Goal: Entertainment & Leisure: Consume media (video, audio)

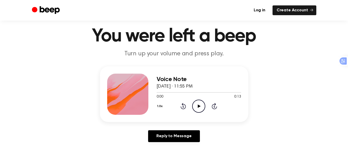
scroll to position [26, 0]
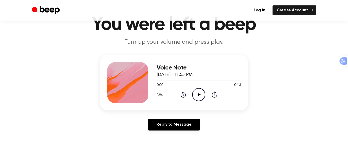
click at [200, 96] on icon "Play Audio" at bounding box center [198, 94] width 13 height 13
click at [266, 11] on link "Log in" at bounding box center [259, 10] width 20 height 10
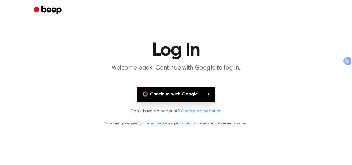
click at [188, 98] on button "Continue with Google" at bounding box center [175, 94] width 79 height 15
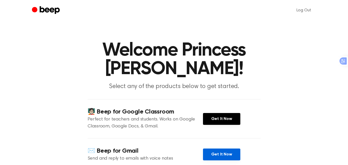
click at [222, 149] on link "Get It Now" at bounding box center [221, 155] width 37 height 12
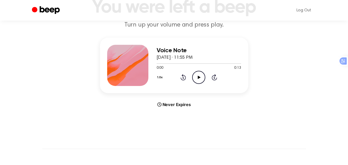
scroll to position [51, 0]
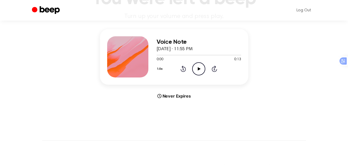
drag, startPoint x: 132, startPoint y: 52, endPoint x: 126, endPoint y: 51, distance: 6.4
click at [126, 51] on div at bounding box center [127, 56] width 41 height 41
click at [125, 50] on div at bounding box center [127, 56] width 41 height 41
click at [199, 67] on icon "Play Audio" at bounding box center [198, 68] width 13 height 13
drag, startPoint x: 238, startPoint y: 58, endPoint x: 225, endPoint y: 29, distance: 31.2
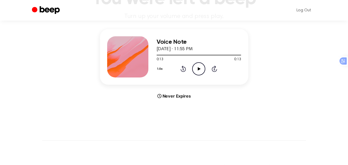
click at [225, 29] on div "Voice Note August 30, 2025 · 11:55 PM 0:13 0:13 Your browser does not support t…" at bounding box center [174, 57] width 148 height 56
click at [138, 56] on div at bounding box center [127, 56] width 41 height 41
drag, startPoint x: 136, startPoint y: 56, endPoint x: 131, endPoint y: 53, distance: 6.2
click at [125, 56] on div at bounding box center [127, 56] width 41 height 41
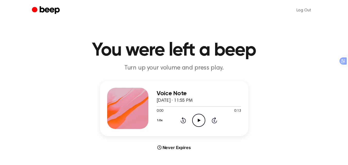
click at [143, 101] on div at bounding box center [127, 108] width 41 height 41
drag, startPoint x: 143, startPoint y: 101, endPoint x: 120, endPoint y: 115, distance: 26.9
click at [120, 115] on div at bounding box center [127, 108] width 41 height 41
click at [199, 121] on icon "Play Audio" at bounding box center [198, 120] width 13 height 13
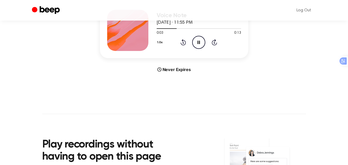
scroll to position [59, 0]
